Goal: Task Accomplishment & Management: Manage account settings

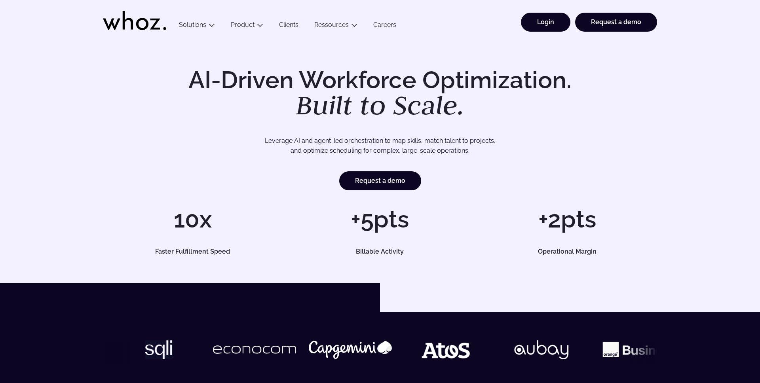
click at [545, 25] on link "Login" at bounding box center [545, 22] width 49 height 19
click at [547, 25] on link "Login" at bounding box center [545, 22] width 49 height 19
click at [555, 21] on link "Login" at bounding box center [545, 22] width 49 height 19
